Goal: Information Seeking & Learning: Understand process/instructions

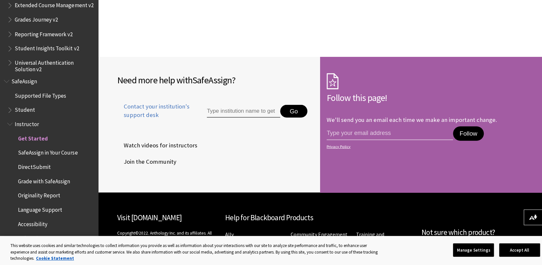
scroll to position [1018, 0]
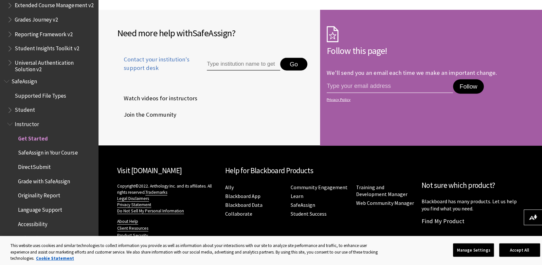
click at [35, 153] on span "SafeAssign in Your Course" at bounding box center [48, 151] width 60 height 9
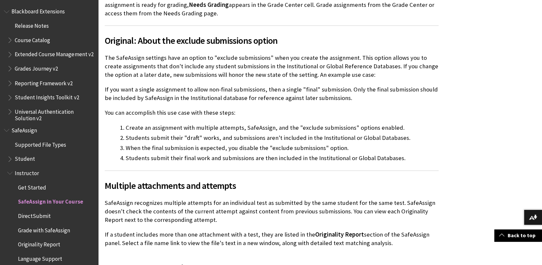
scroll to position [698, 0]
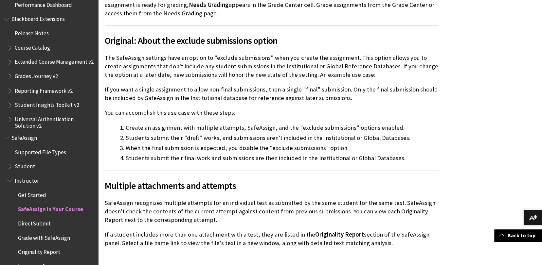
click at [13, 166] on span "Book outline for Blackboard SafeAssign" at bounding box center [10, 165] width 7 height 8
click at [35, 197] on span "Submit with SafeAssign" at bounding box center [46, 193] width 56 height 9
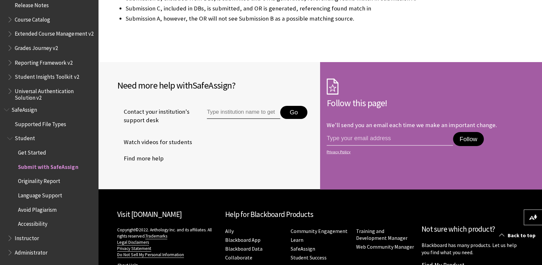
scroll to position [1424, 0]
